Goal: Contribute content: Contribute content

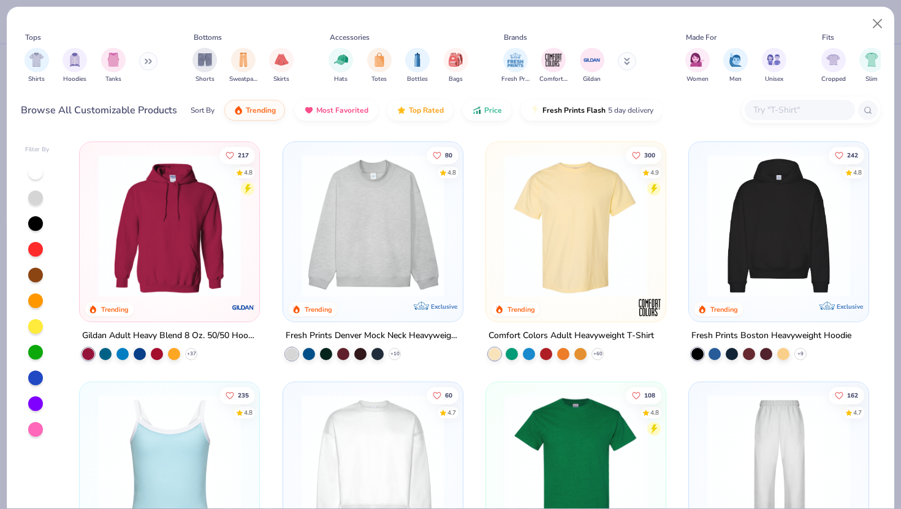
scroll to position [132, 0]
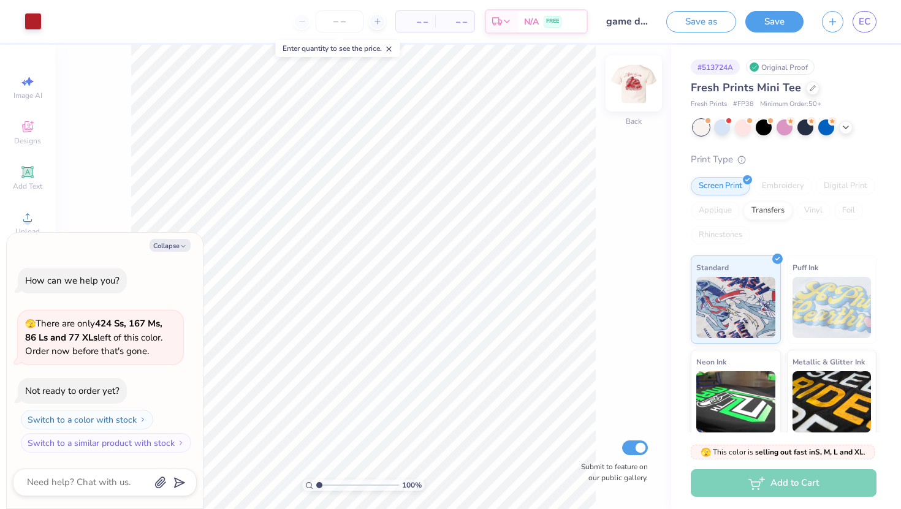
click at [648, 91] on img at bounding box center [633, 83] width 49 height 49
click at [641, 88] on img at bounding box center [633, 83] width 25 height 25
click at [640, 95] on img at bounding box center [633, 83] width 49 height 49
type textarea "x"
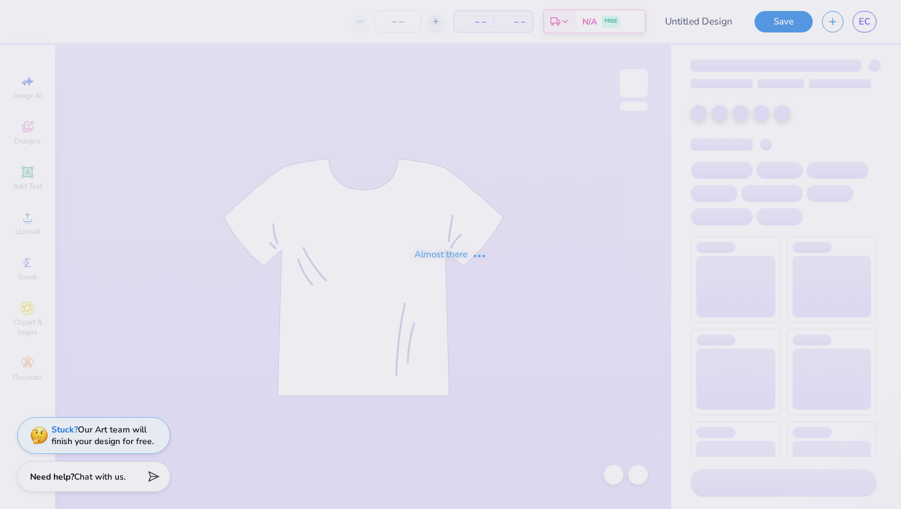
type input "game day shirt"
type input "heart merch"
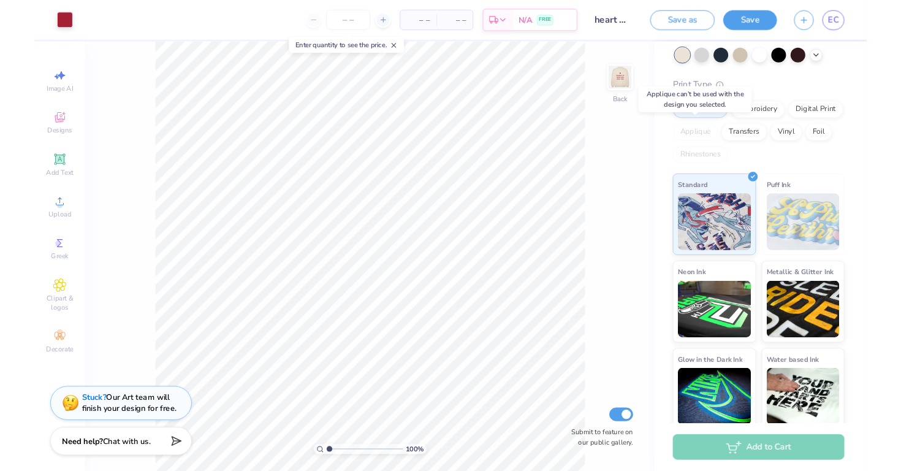
scroll to position [92, 0]
